Goal: Information Seeking & Learning: Find specific fact

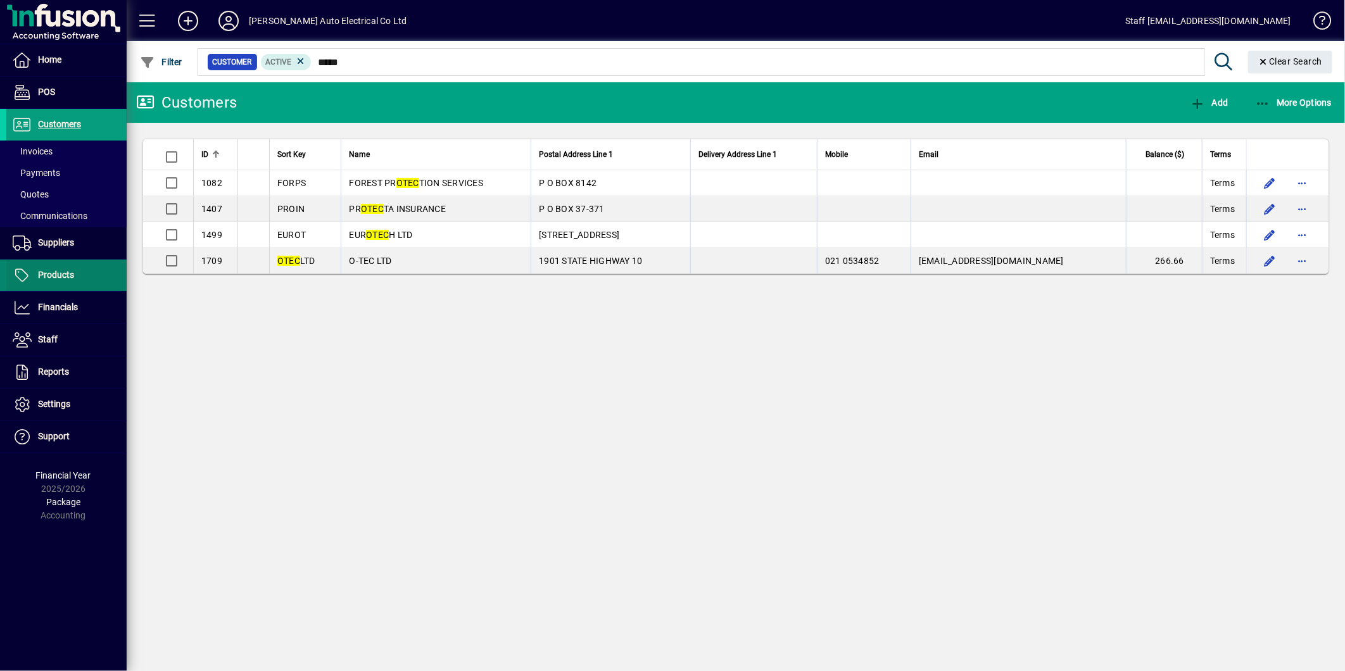
click at [67, 270] on span "Products" at bounding box center [56, 275] width 36 height 10
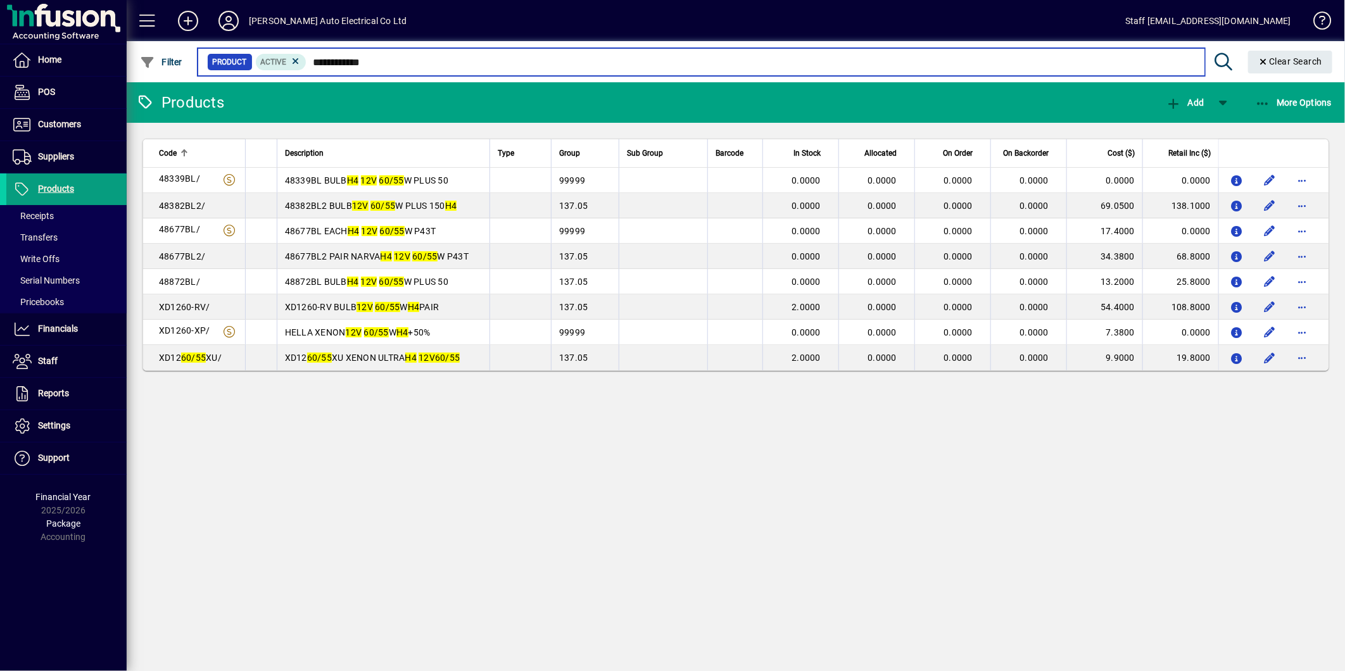
type input "**********"
